Goal: Register for event/course

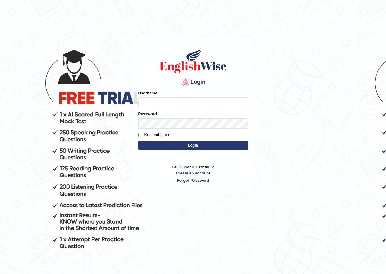
click at [149, 99] on input "Username" at bounding box center [193, 102] width 110 height 10
type input "bikramgurung_parramatta"
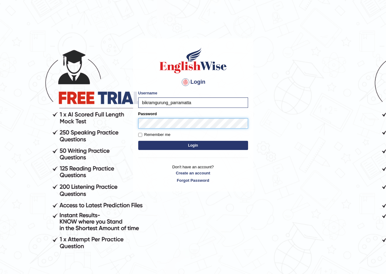
click at [138, 141] on button "Login" at bounding box center [193, 145] width 110 height 9
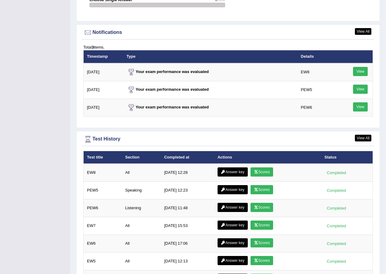
scroll to position [762, 0]
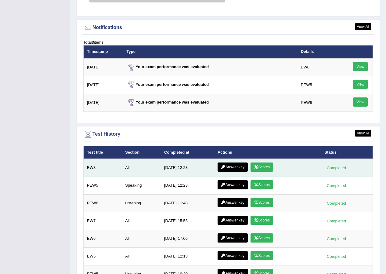
click at [261, 167] on link "Scores" at bounding box center [261, 166] width 23 height 9
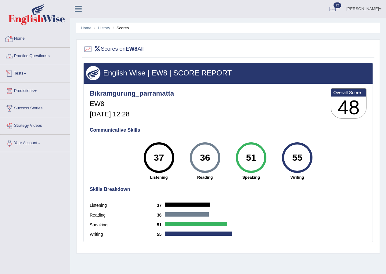
click at [20, 38] on link "Home" at bounding box center [35, 37] width 70 height 15
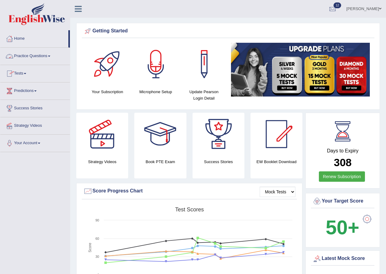
click at [49, 54] on link "Practice Questions" at bounding box center [35, 55] width 70 height 15
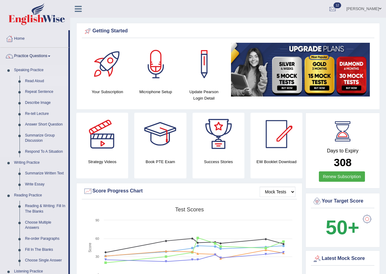
click at [35, 81] on link "Read Aloud" at bounding box center [45, 81] width 46 height 11
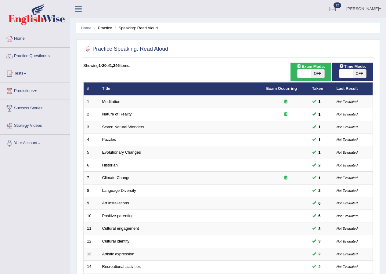
click at [315, 73] on span "OFF" at bounding box center [317, 73] width 13 height 9
checkbox input "true"
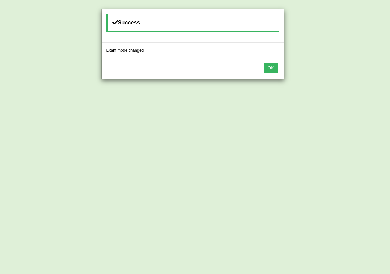
click at [271, 67] on button "OK" at bounding box center [271, 68] width 14 height 10
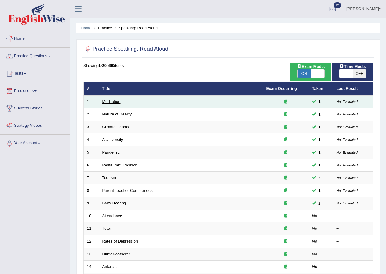
click at [116, 100] on link "Meditation" at bounding box center [111, 101] width 18 height 5
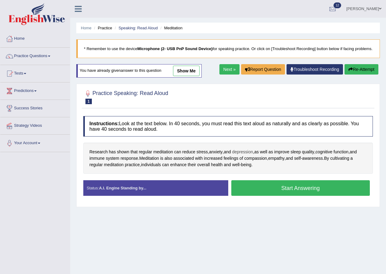
scroll to position [47, 0]
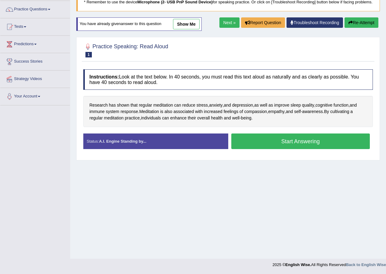
click at [273, 148] on button "Start Answering" at bounding box center [300, 141] width 139 height 16
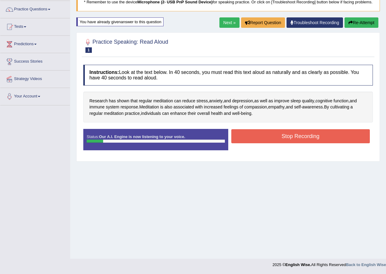
click at [270, 143] on button "Stop Recording" at bounding box center [300, 136] width 139 height 14
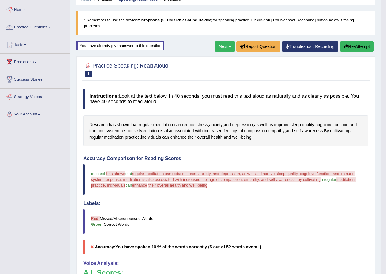
scroll to position [16, 0]
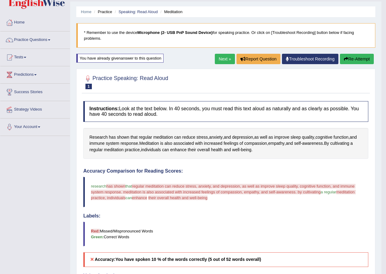
click at [352, 57] on button "Re-Attempt" at bounding box center [357, 59] width 34 height 10
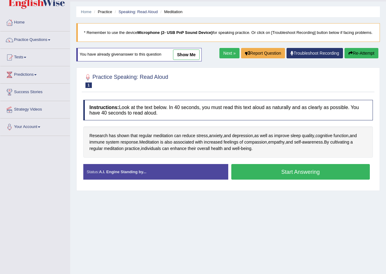
click at [267, 177] on button "Start Answering" at bounding box center [300, 172] width 139 height 16
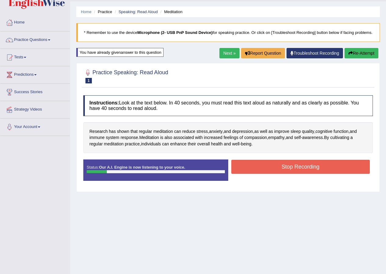
click at [268, 174] on button "Stop Recording" at bounding box center [300, 166] width 139 height 14
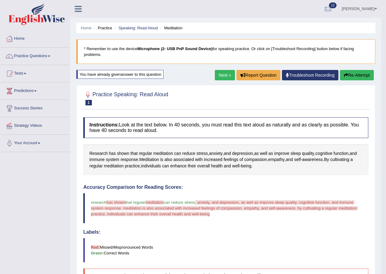
click at [220, 72] on link "Next »" at bounding box center [225, 75] width 20 height 10
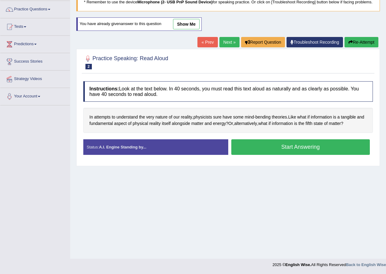
click at [264, 153] on button "Start Answering" at bounding box center [300, 147] width 139 height 16
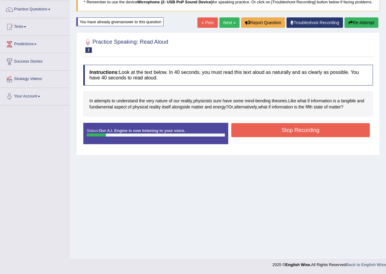
click at [272, 137] on button "Stop Recording" at bounding box center [300, 130] width 139 height 14
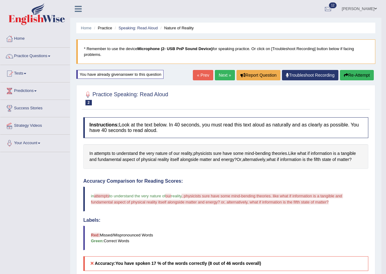
click at [220, 76] on link "Next »" at bounding box center [225, 75] width 20 height 10
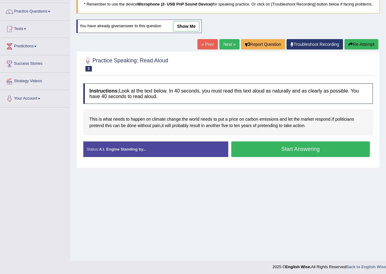
scroll to position [47, 0]
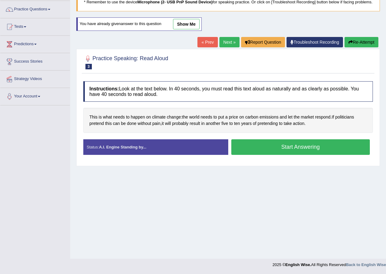
click at [274, 151] on button "Start Answering" at bounding box center [300, 147] width 139 height 16
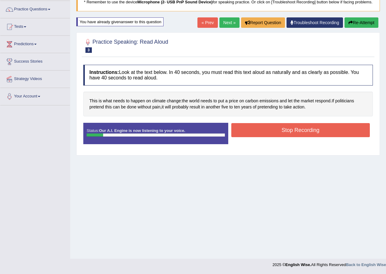
click at [274, 136] on button "Stop Recording" at bounding box center [300, 130] width 139 height 14
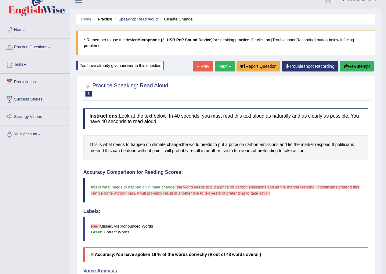
scroll to position [0, 0]
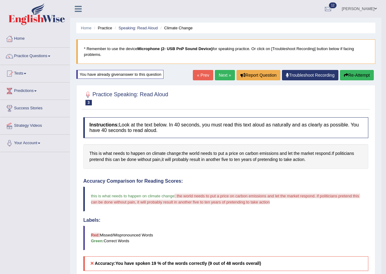
click at [346, 77] on icon "button" at bounding box center [346, 75] width 4 height 4
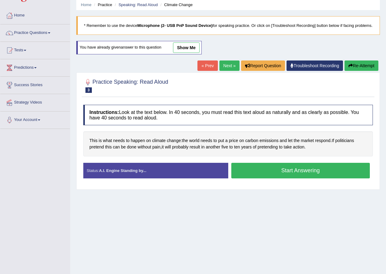
scroll to position [47, 0]
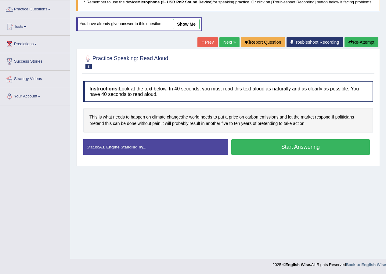
click at [254, 152] on button "Start Answering" at bounding box center [300, 147] width 139 height 16
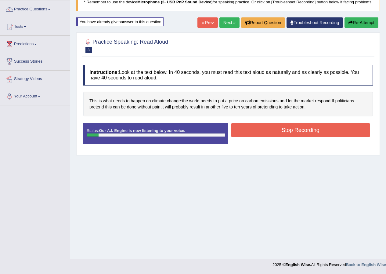
click at [263, 131] on button "Stop Recording" at bounding box center [300, 130] width 139 height 14
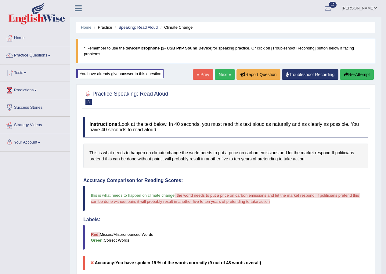
scroll to position [0, 0]
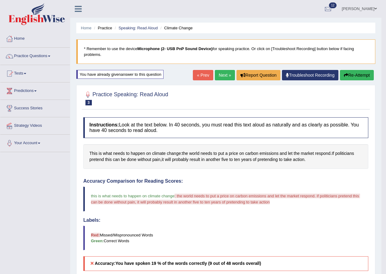
click at [349, 75] on button "Re-Attempt" at bounding box center [357, 75] width 34 height 10
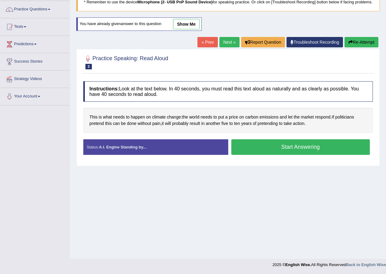
click at [278, 155] on button "Start Answering" at bounding box center [300, 147] width 139 height 16
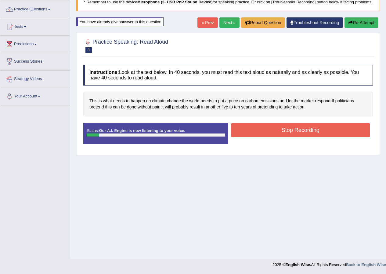
click at [272, 133] on button "Stop Recording" at bounding box center [300, 130] width 139 height 14
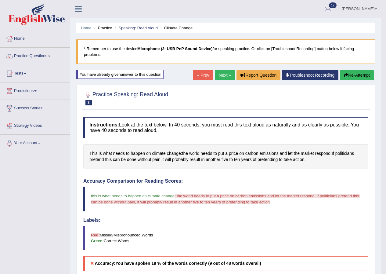
click at [356, 79] on button "Re-Attempt" at bounding box center [357, 75] width 34 height 10
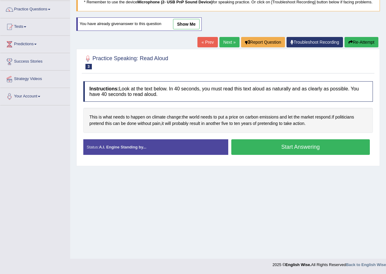
click at [287, 153] on button "Start Answering" at bounding box center [300, 147] width 139 height 16
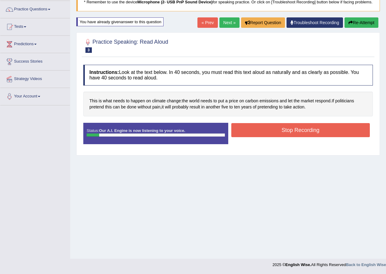
click at [289, 134] on button "Stop Recording" at bounding box center [300, 130] width 139 height 14
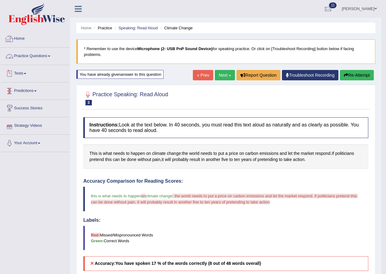
click at [20, 39] on link "Home" at bounding box center [35, 37] width 70 height 15
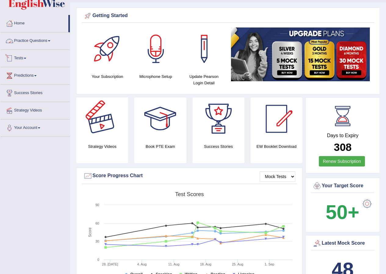
scroll to position [30, 0]
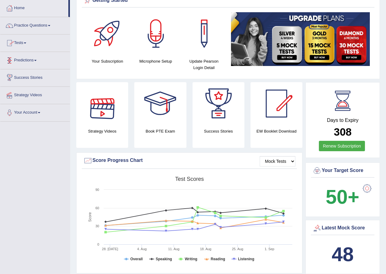
click at [26, 45] on link "Tests" at bounding box center [35, 41] width 70 height 15
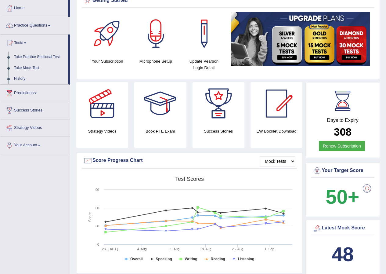
click at [29, 68] on link "Take Mock Test" at bounding box center [39, 68] width 57 height 11
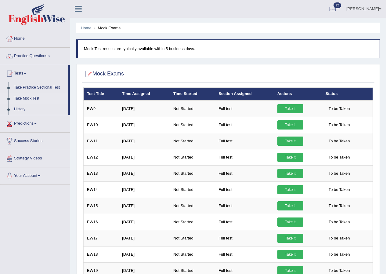
click at [290, 104] on link "Take it" at bounding box center [290, 108] width 26 height 9
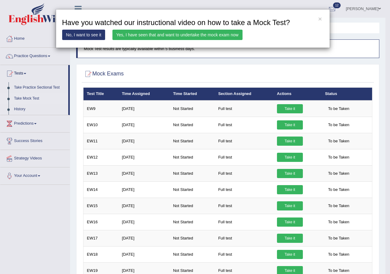
click at [141, 33] on link "Yes, I have seen that and want to undertake the mock exam now" at bounding box center [178, 35] width 130 height 10
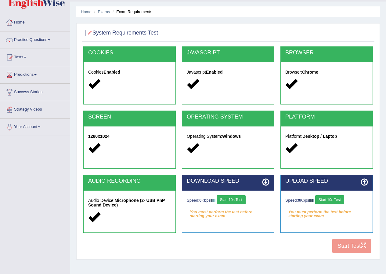
click at [237, 199] on button "Start 10s Test" at bounding box center [231, 199] width 29 height 9
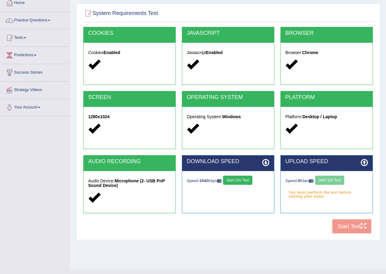
scroll to position [47, 0]
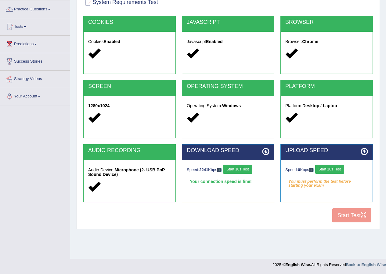
click at [238, 169] on button "Start 10s Test" at bounding box center [237, 168] width 29 height 9
click at [332, 171] on button "Start 10s Test" at bounding box center [329, 168] width 29 height 9
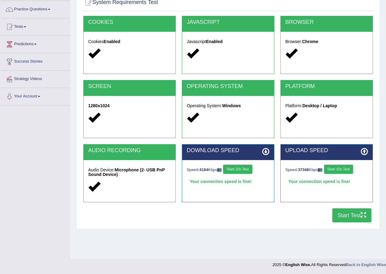
click at [341, 217] on button "Start Test" at bounding box center [351, 215] width 39 height 14
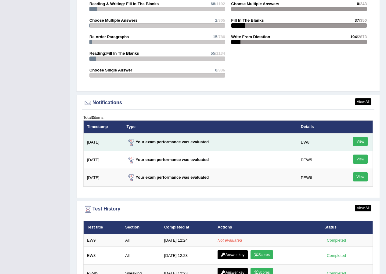
scroll to position [701, 0]
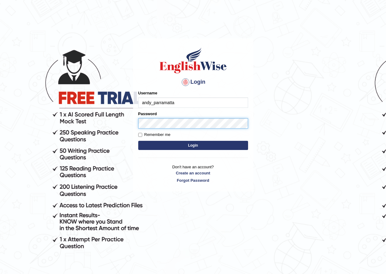
type input "andy_parramatta"
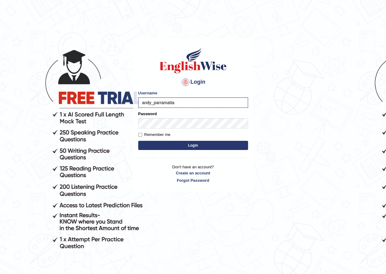
click at [148, 133] on label "Remember me" at bounding box center [154, 134] width 32 height 6
click at [142, 133] on input "Remember me" at bounding box center [140, 135] width 4 height 4
checkbox input "true"
click at [166, 145] on button "Login" at bounding box center [193, 145] width 110 height 9
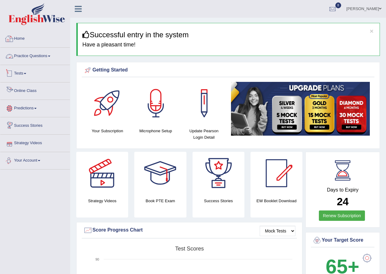
click at [23, 71] on link "Tests" at bounding box center [35, 72] width 70 height 15
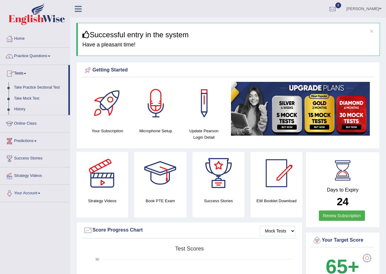
click at [34, 96] on link "Take Mock Test" at bounding box center [39, 98] width 57 height 11
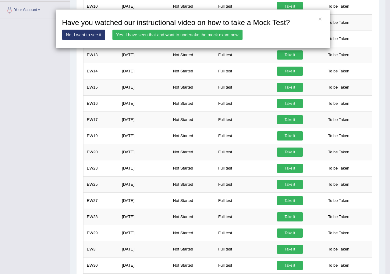
click at [171, 35] on link "Yes, I have seen that and want to undertake the mock exam now" at bounding box center [178, 35] width 130 height 10
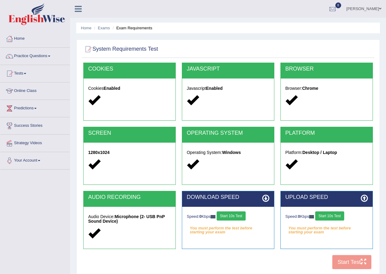
click at [242, 216] on button "Start 10s Test" at bounding box center [231, 215] width 29 height 9
click at [333, 217] on div "Speed: 0 Kbps Start 10s Test" at bounding box center [326, 216] width 83 height 11
click at [339, 214] on button "Start 10s Test" at bounding box center [329, 215] width 29 height 9
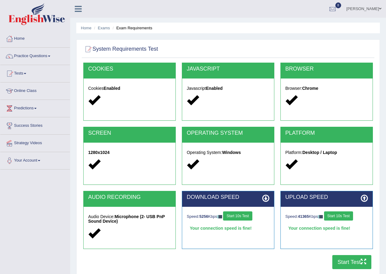
click at [350, 263] on button "Start Test" at bounding box center [351, 262] width 39 height 14
